Goal: Information Seeking & Learning: Find contact information

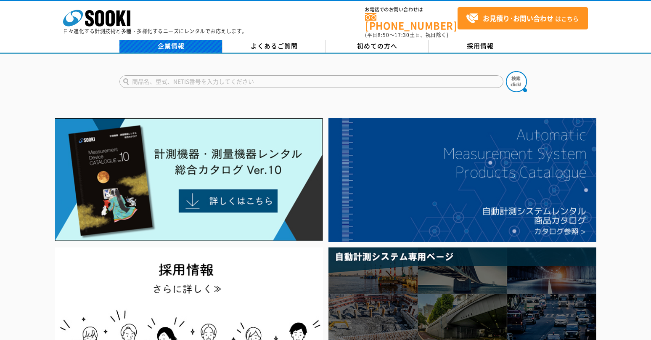
click at [176, 41] on link "企業情報" at bounding box center [170, 46] width 103 height 13
click at [170, 44] on link "企業情報" at bounding box center [170, 46] width 103 height 13
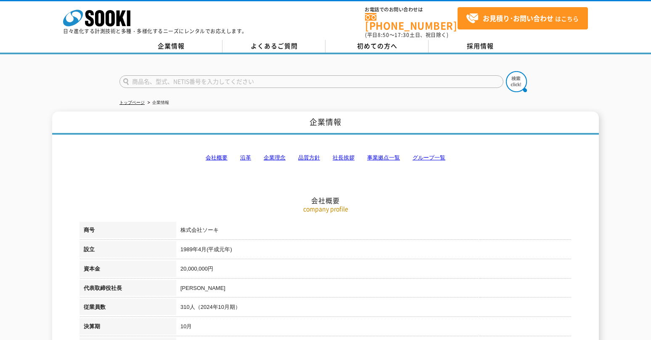
click at [220, 154] on link "会社概要" at bounding box center [217, 157] width 22 height 6
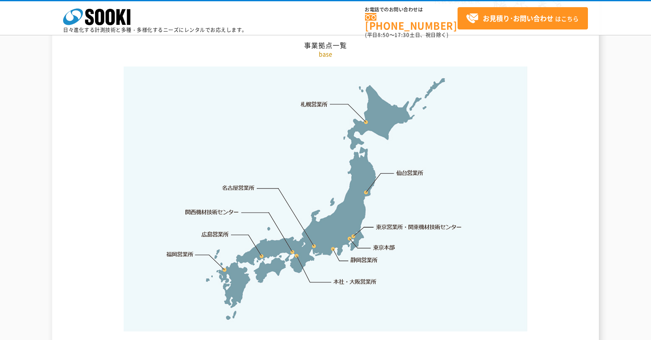
scroll to position [1704, 0]
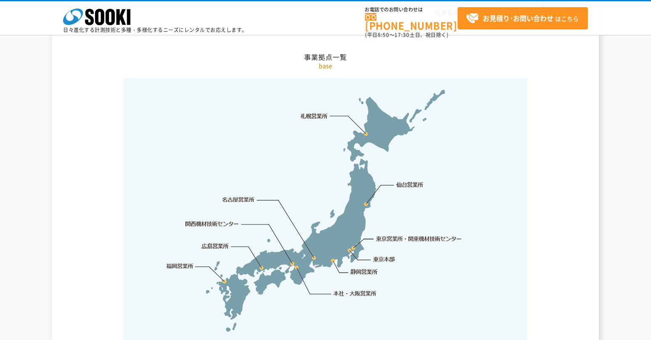
click at [395, 234] on link "東京営業所・関東機材技術センター" at bounding box center [419, 238] width 86 height 8
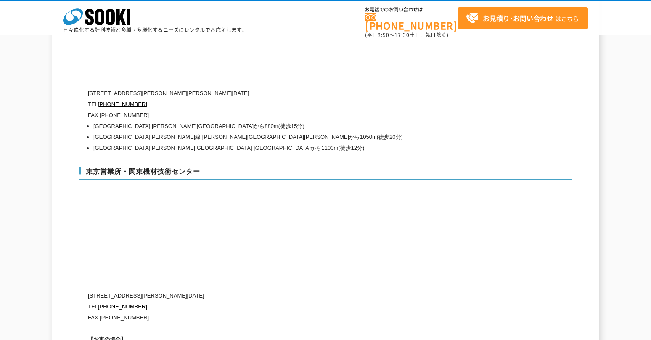
scroll to position [3427, 0]
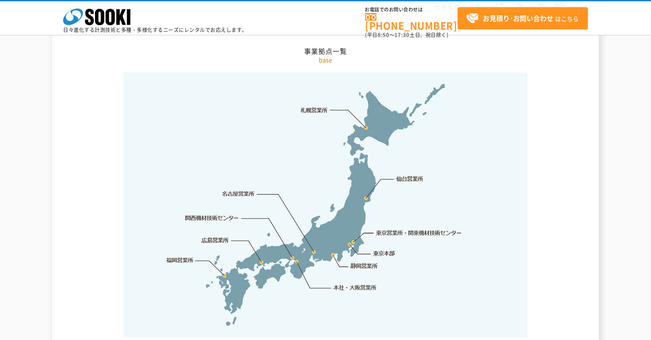
scroll to position [1724, 0]
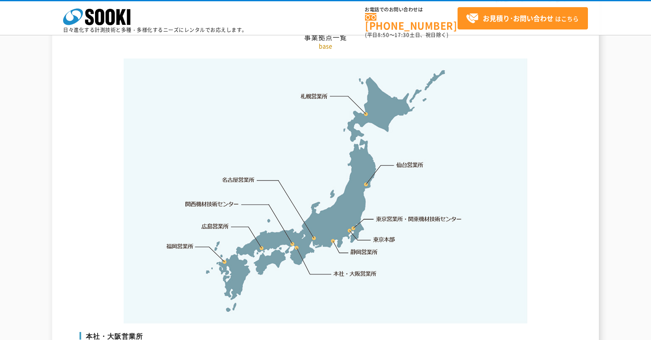
click at [383, 235] on link "東京本部" at bounding box center [384, 239] width 22 height 8
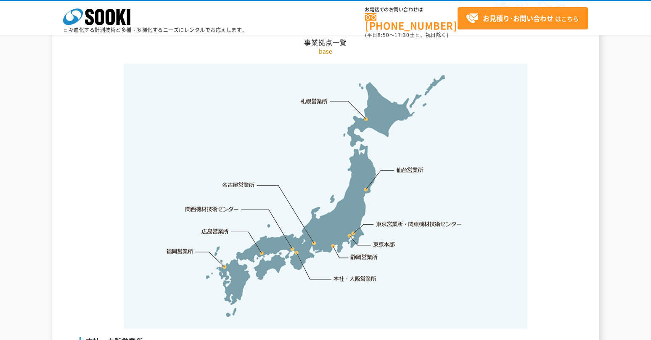
scroll to position [1719, 0]
click at [429, 220] on link "東京営業所・関東機材技術センター" at bounding box center [419, 224] width 86 height 8
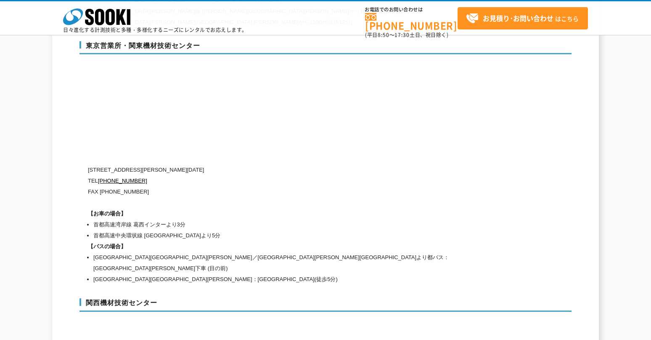
scroll to position [3511, 0]
